Goal: Task Accomplishment & Management: Manage account settings

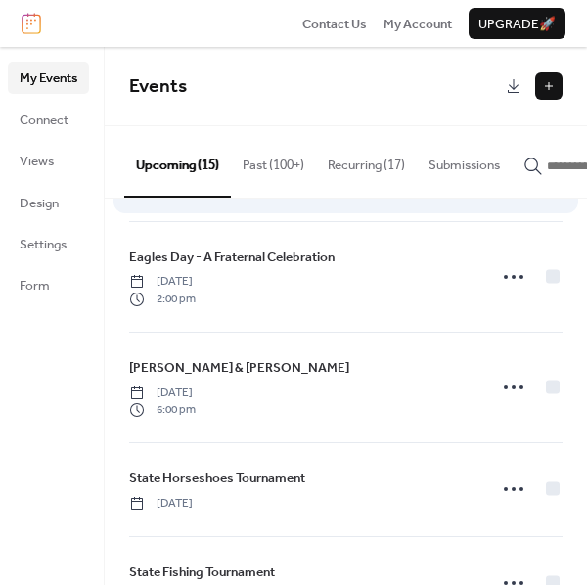
scroll to position [326, 0]
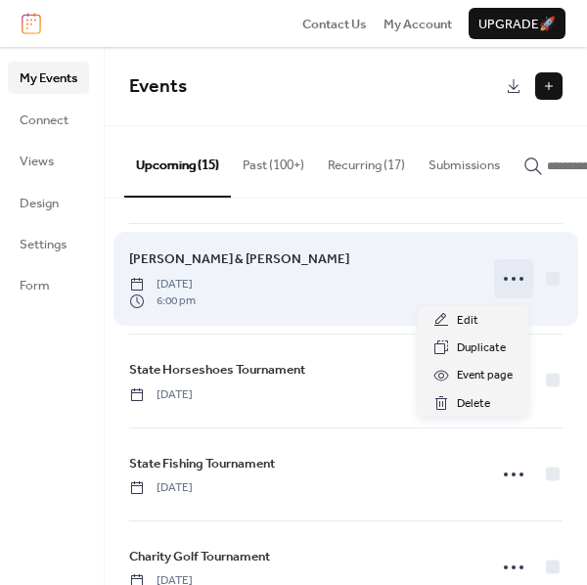
click at [501, 275] on icon at bounding box center [513, 278] width 31 height 31
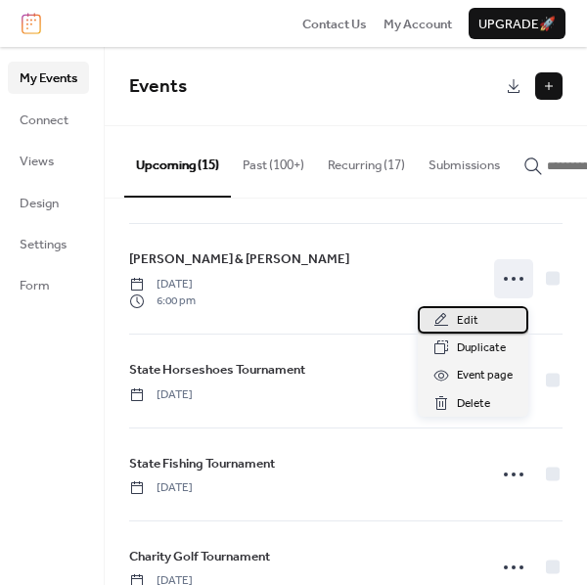
click at [481, 316] on div "Edit" at bounding box center [473, 319] width 110 height 27
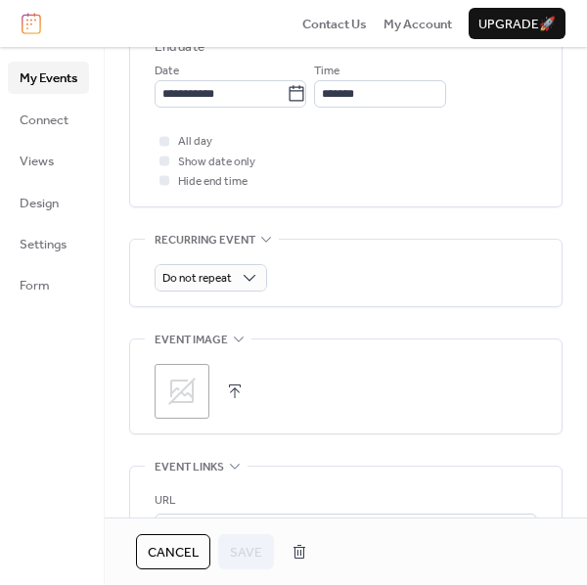
scroll to position [868, 0]
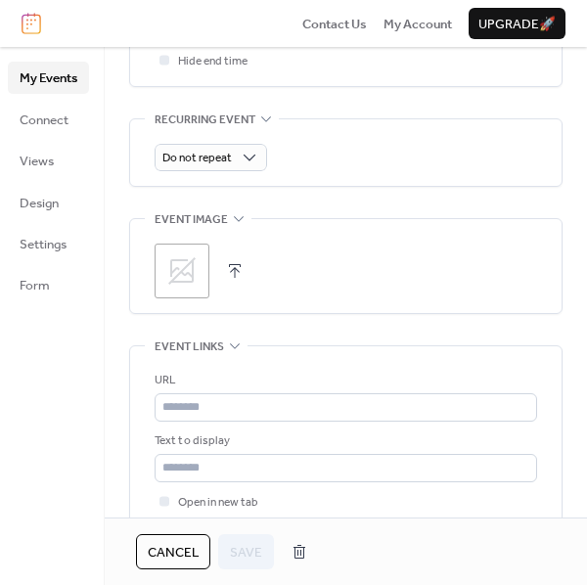
click at [233, 262] on button "button" at bounding box center [234, 270] width 27 height 27
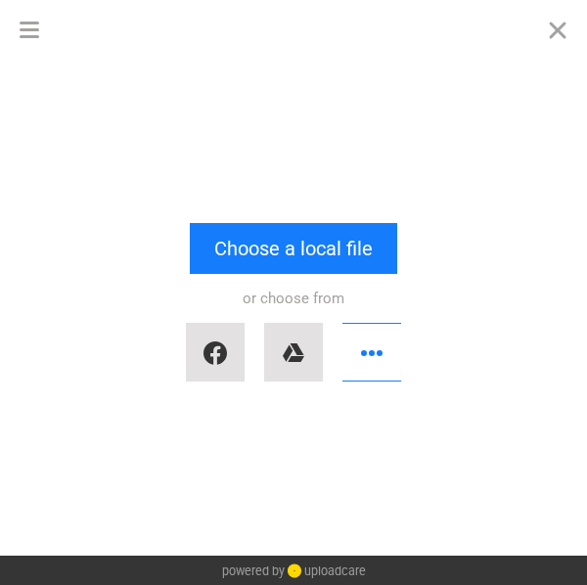
scroll to position [0, 0]
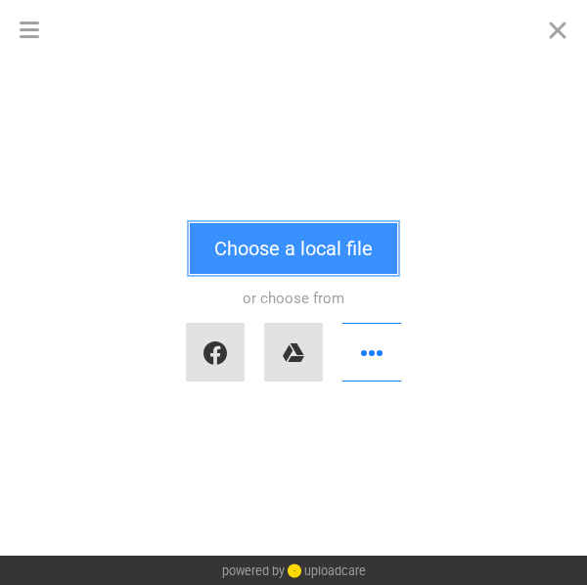
click at [267, 249] on button "Choose a local file" at bounding box center [293, 248] width 207 height 51
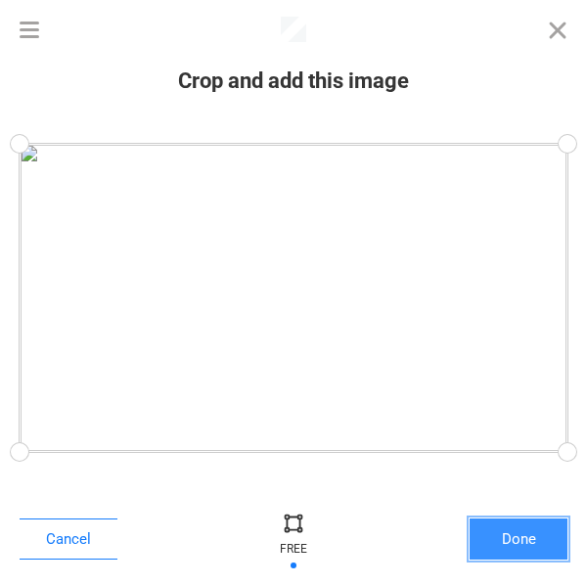
click at [534, 543] on button "Done" at bounding box center [518, 538] width 98 height 41
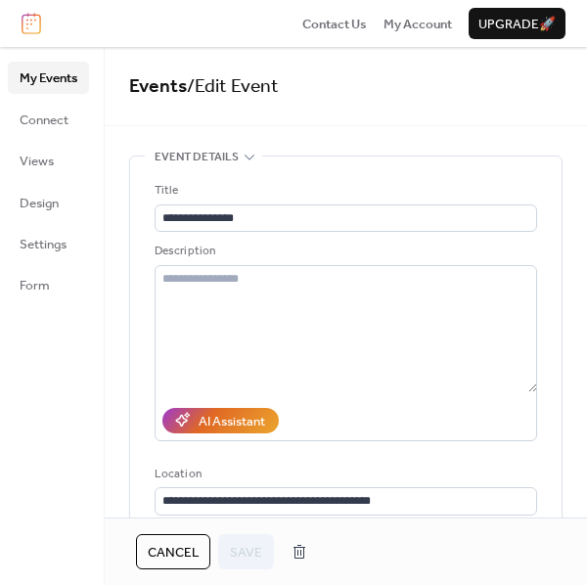
scroll to position [853, 0]
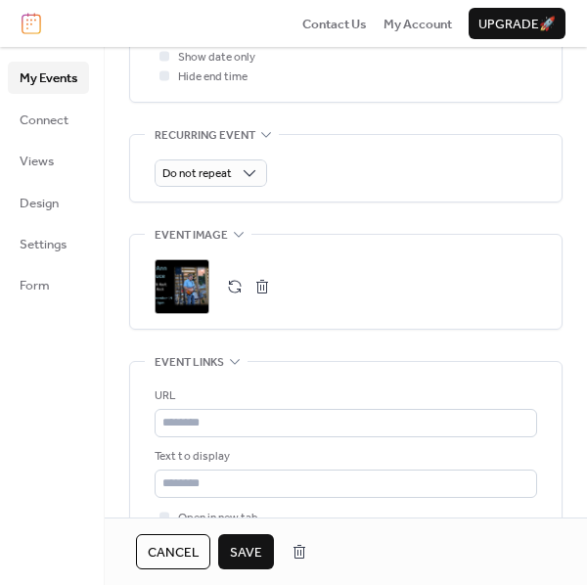
click at [257, 543] on span "Save" at bounding box center [246, 553] width 32 height 20
